Goal: Transaction & Acquisition: Obtain resource

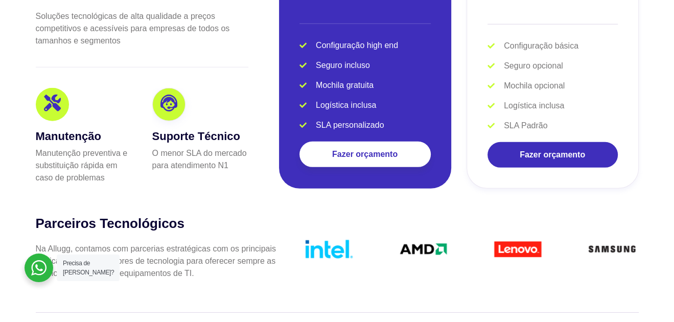
scroll to position [2145, 0]
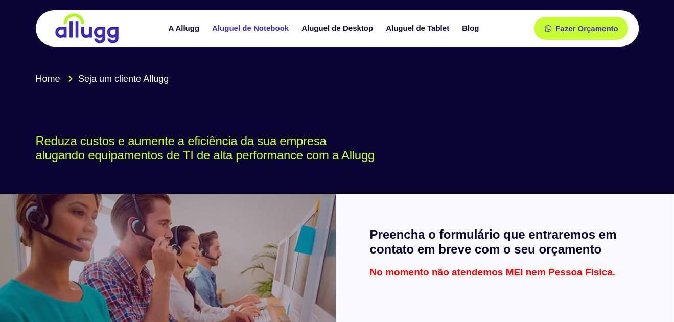
click at [266, 24] on link "Aluguel de Notebook" at bounding box center [251, 28] width 89 height 18
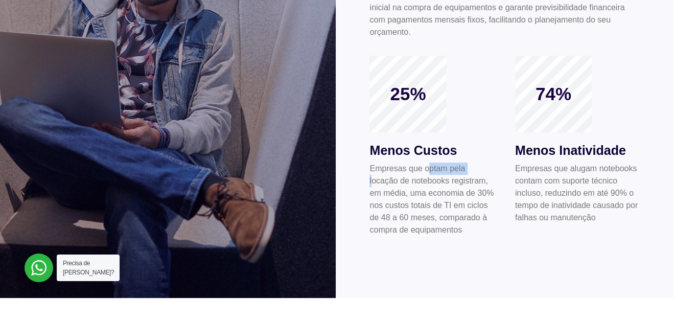
drag, startPoint x: 377, startPoint y: 179, endPoint x: 452, endPoint y: 168, distance: 75.3
click at [443, 170] on p "Empresas que optam pela locação de notebooks registram, em média, uma economia …" at bounding box center [431, 199] width 125 height 74
click at [488, 176] on p "Empresas que optam pela locação de notebooks registram, em média, uma economia …" at bounding box center [431, 199] width 125 height 74
